Goal: Find specific page/section: Find specific page/section

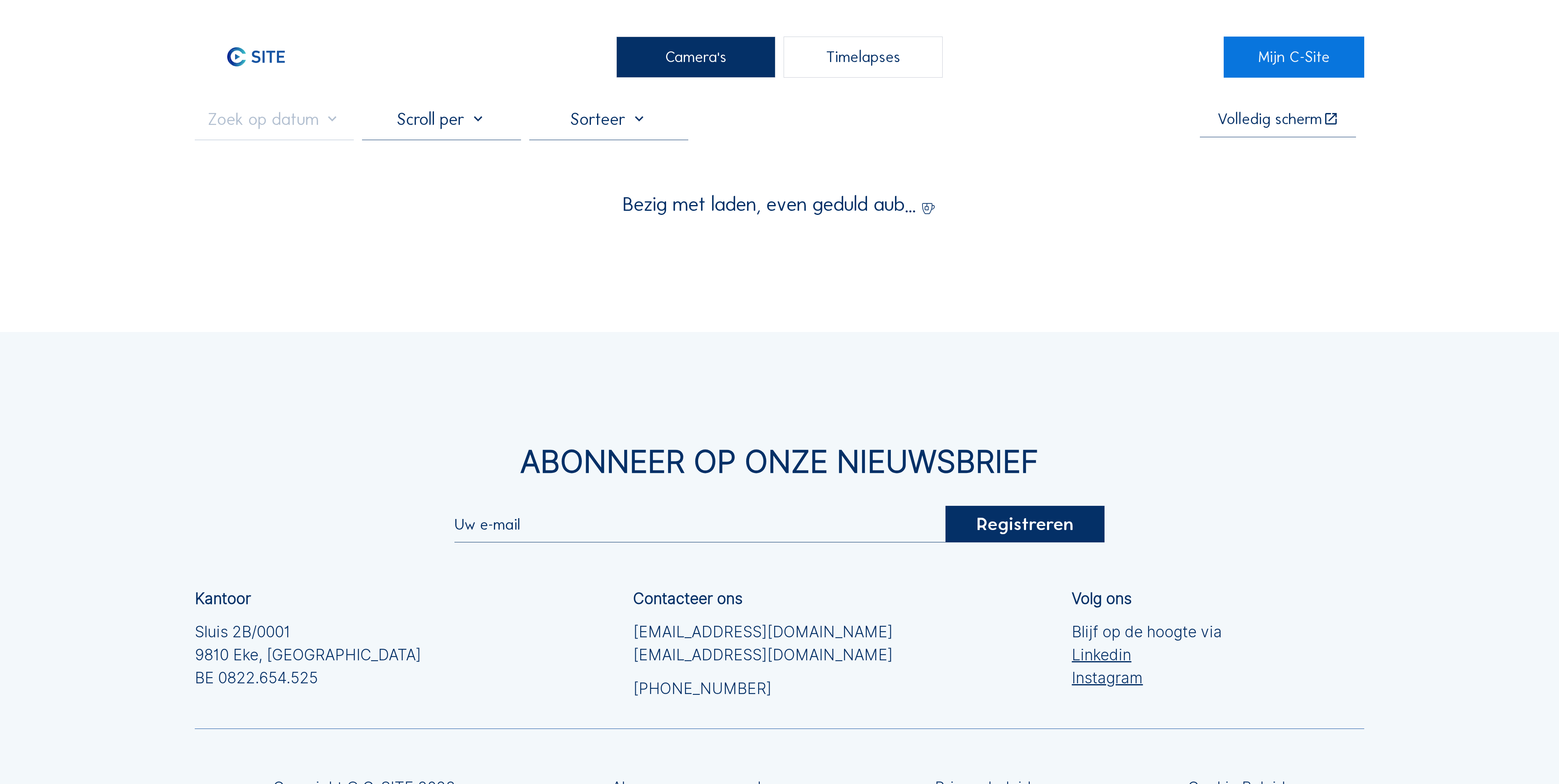
click at [735, 56] on div "Camera's" at bounding box center [696, 57] width 159 height 41
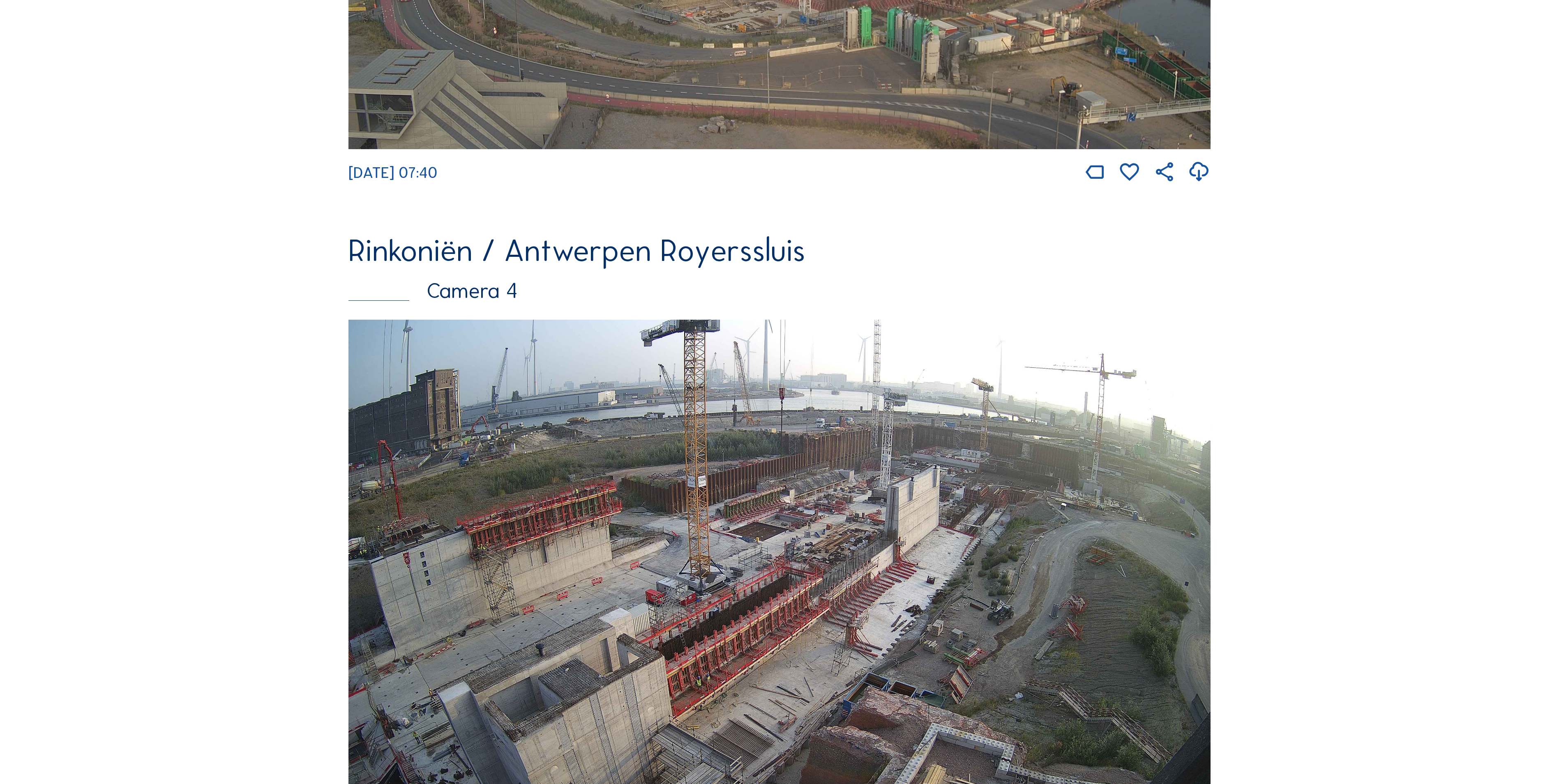
scroll to position [2032, 0]
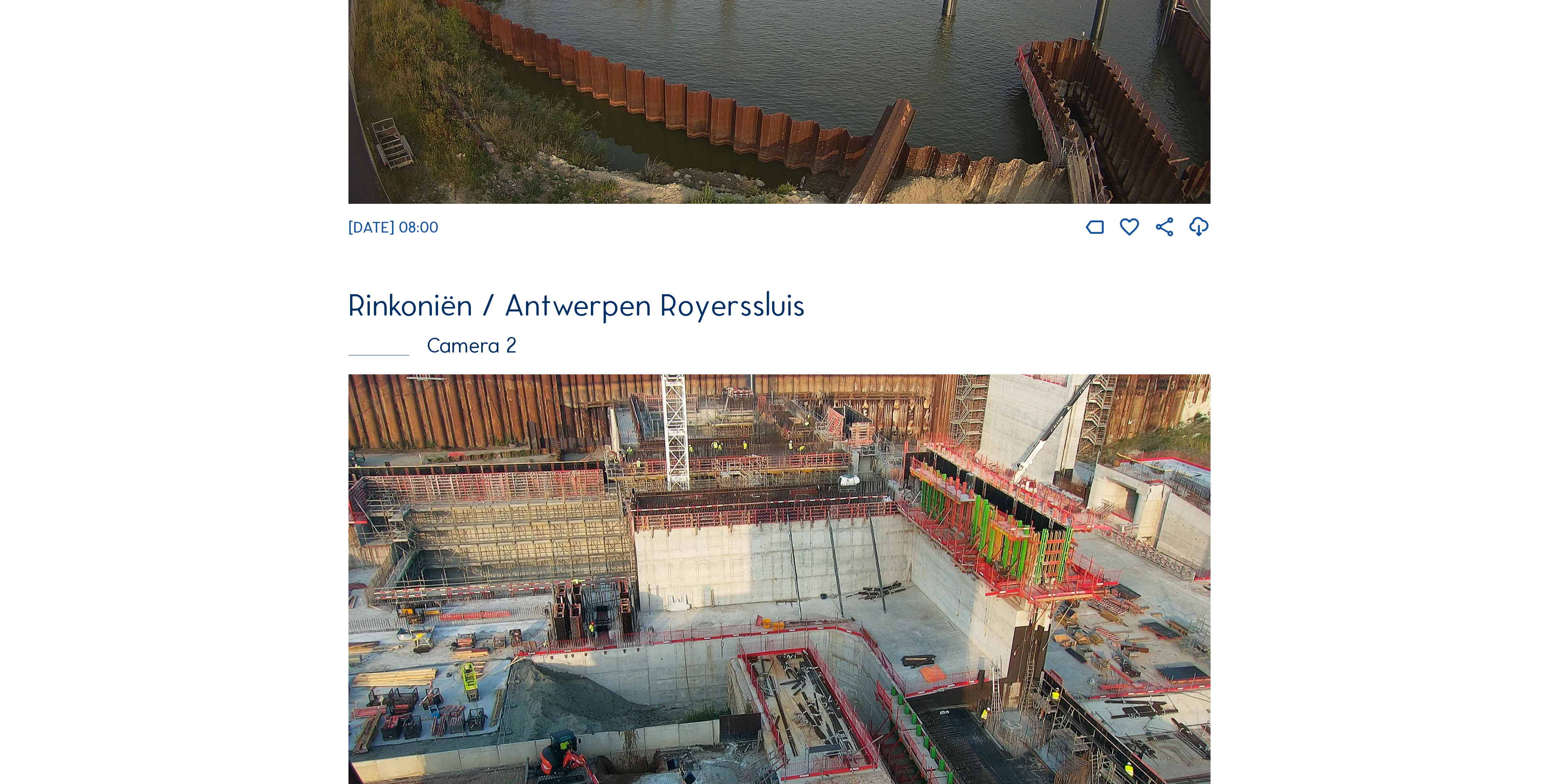
scroll to position [542, 0]
